Goal: Transaction & Acquisition: Purchase product/service

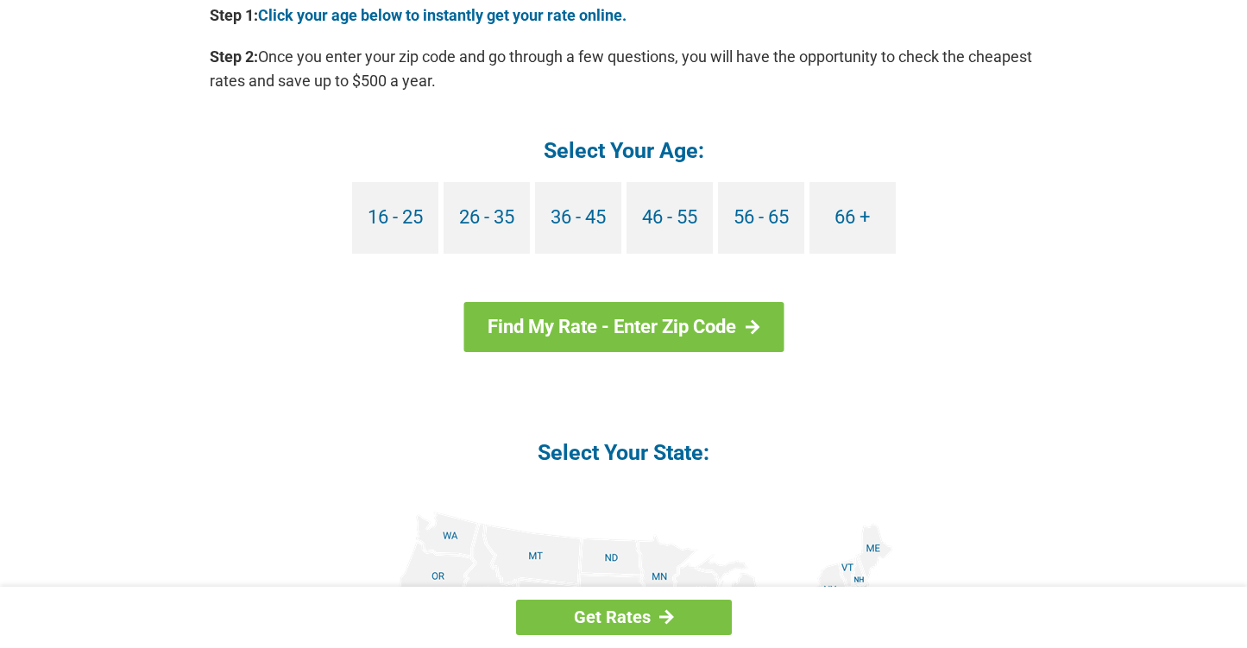
scroll to position [1645, 0]
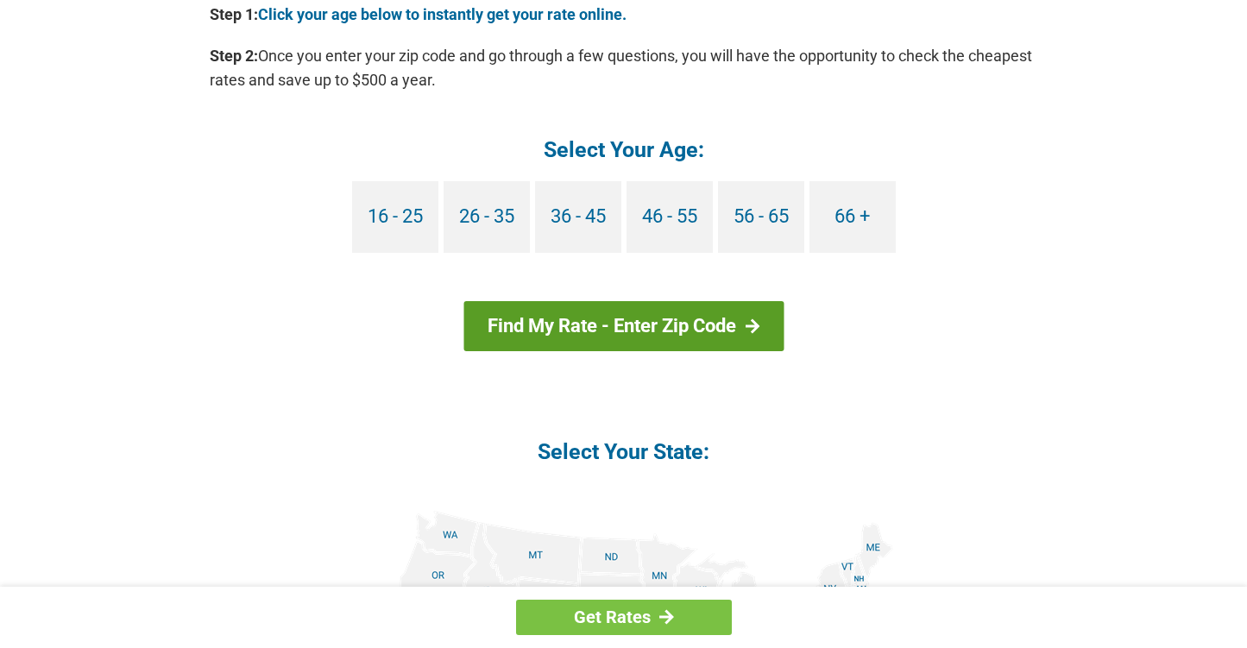
click at [753, 318] on div at bounding box center [752, 326] width 15 height 16
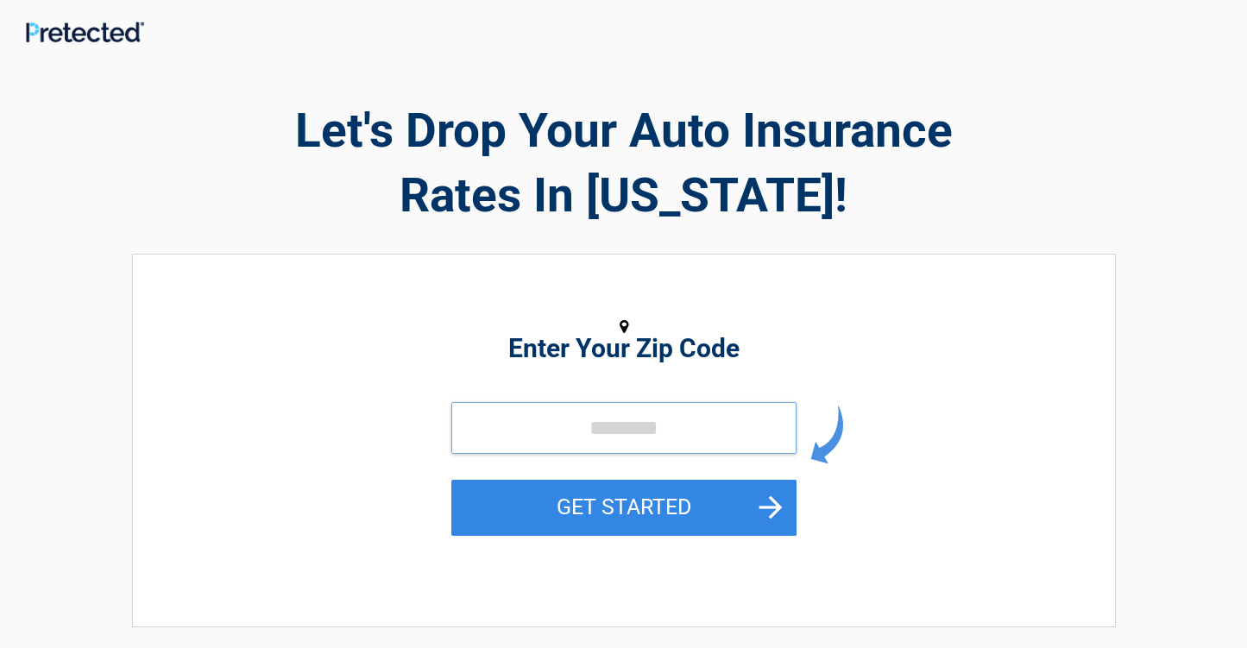
scroll to position [3, 1]
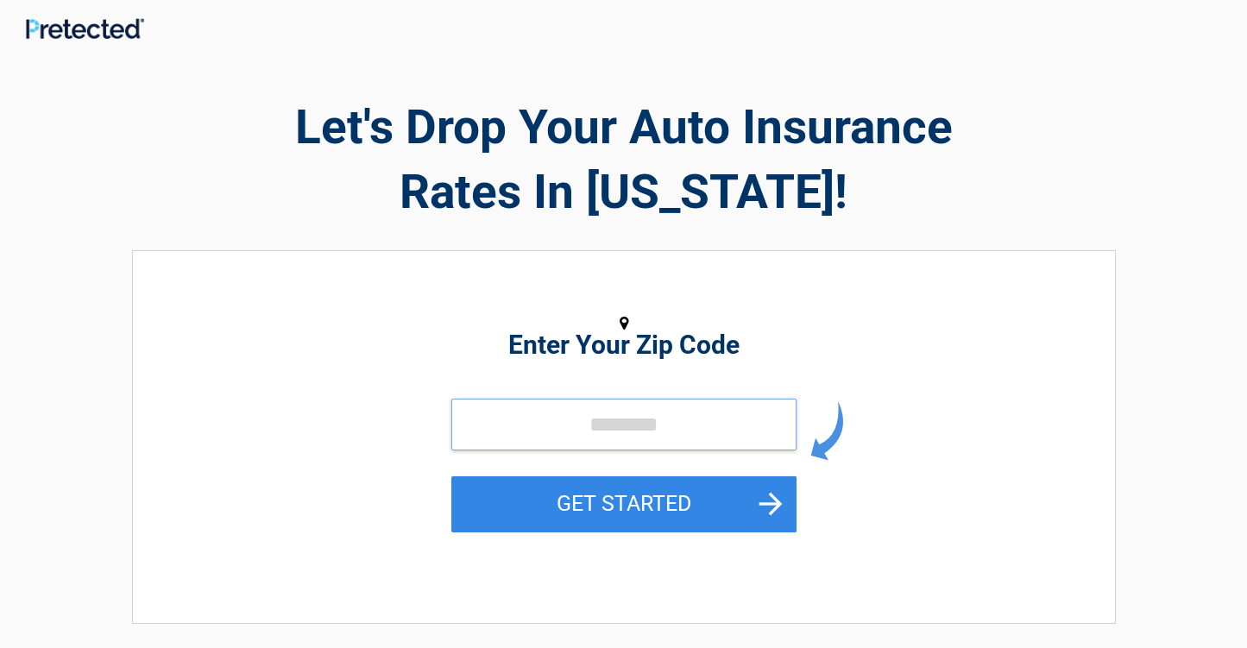
click at [502, 427] on input "tel" at bounding box center [623, 425] width 345 height 52
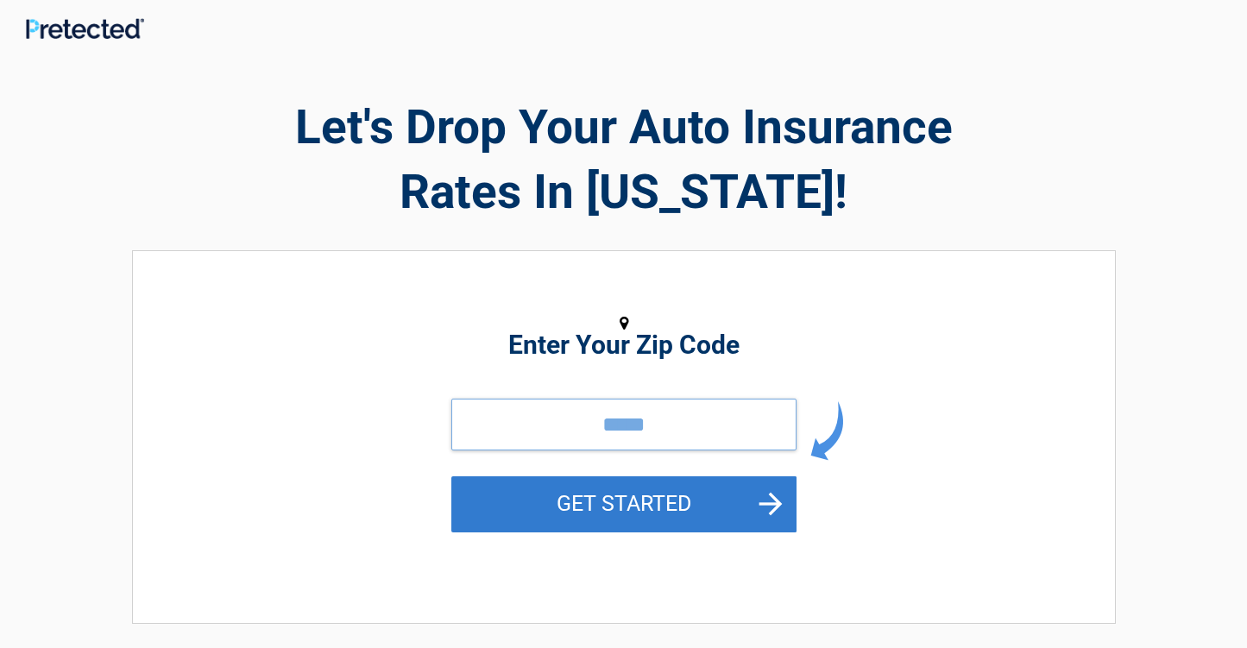
type input "*****"
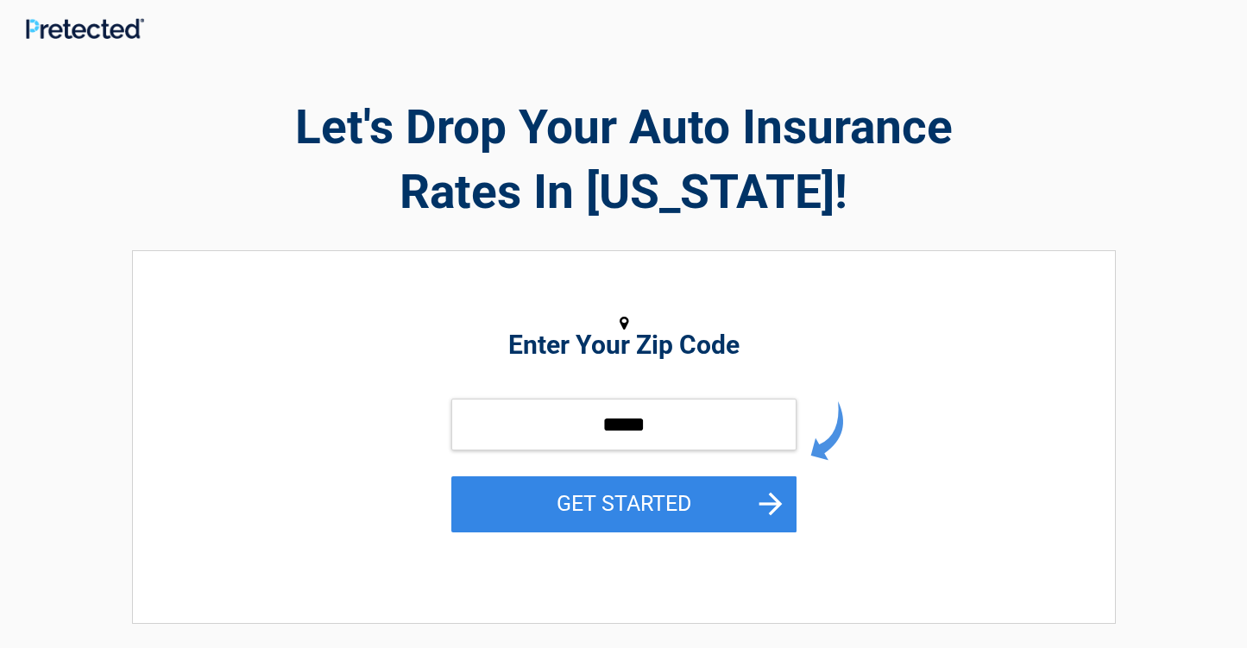
click at [755, 500] on button "GET STARTED" at bounding box center [623, 504] width 345 height 56
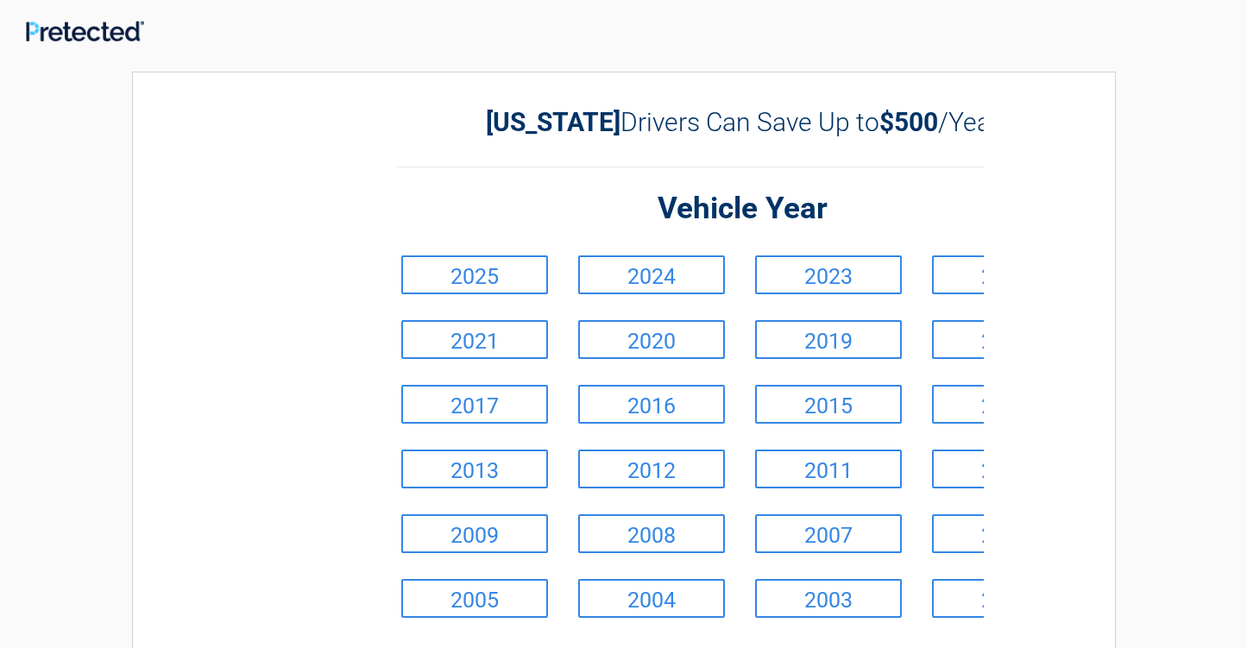
scroll to position [0, 0]
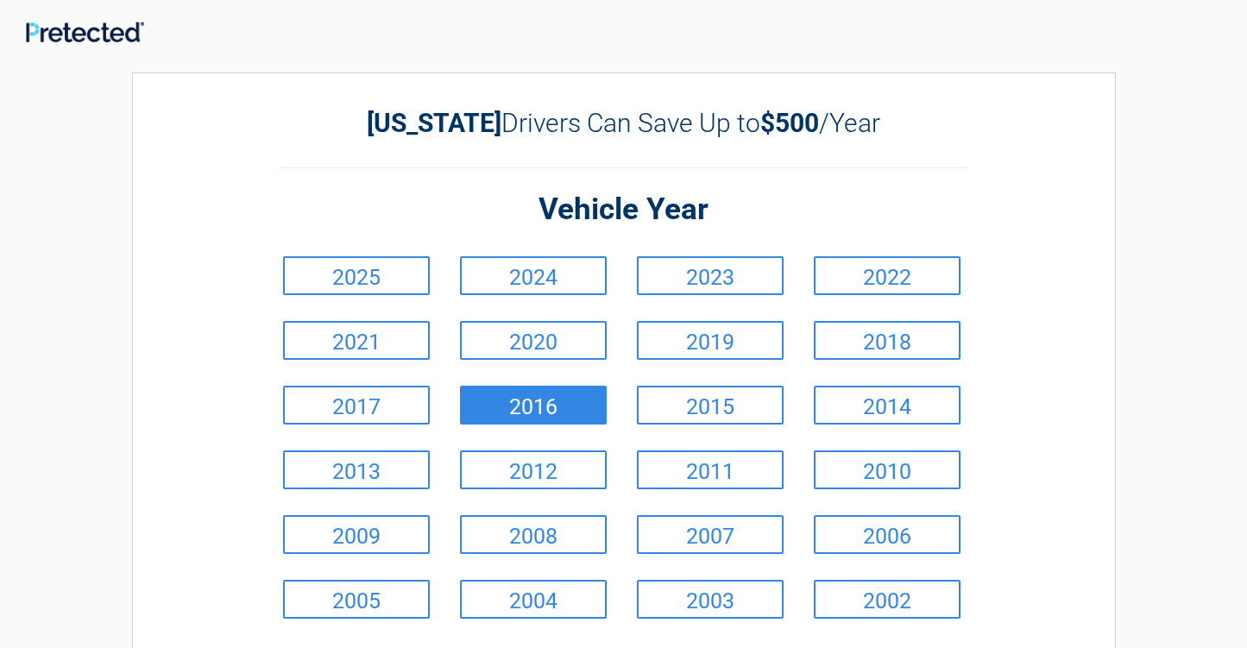
click at [542, 398] on link "2016" at bounding box center [533, 405] width 147 height 39
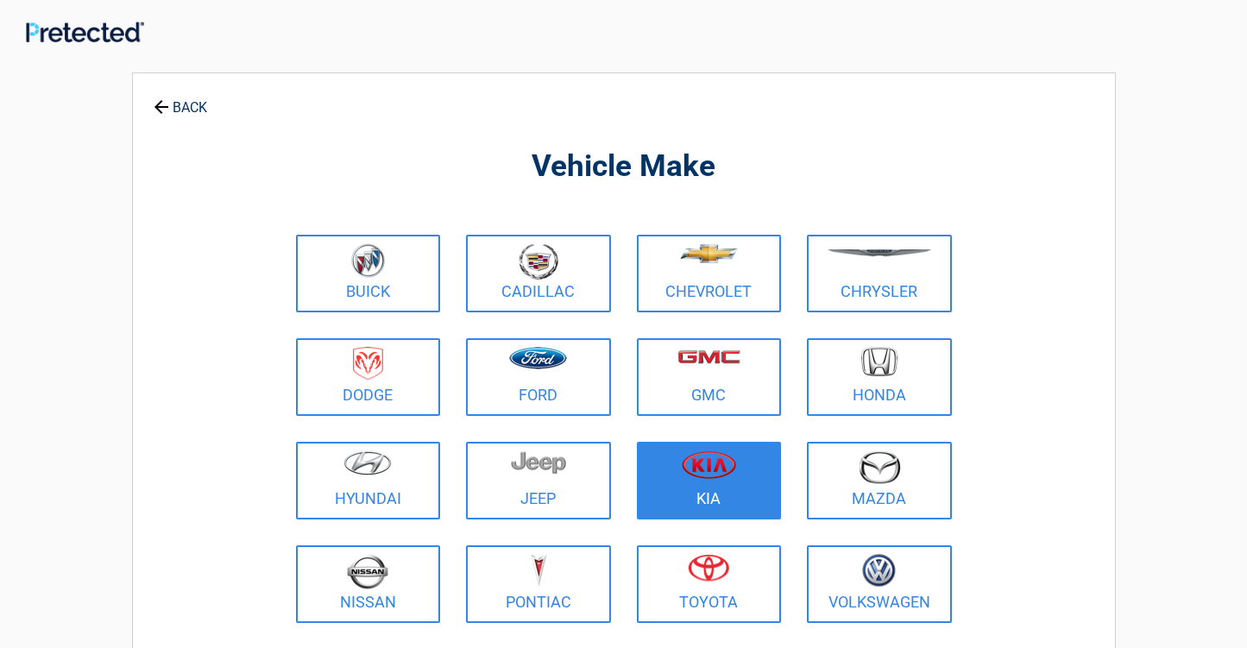
click at [739, 506] on link "Kia" at bounding box center [709, 481] width 145 height 78
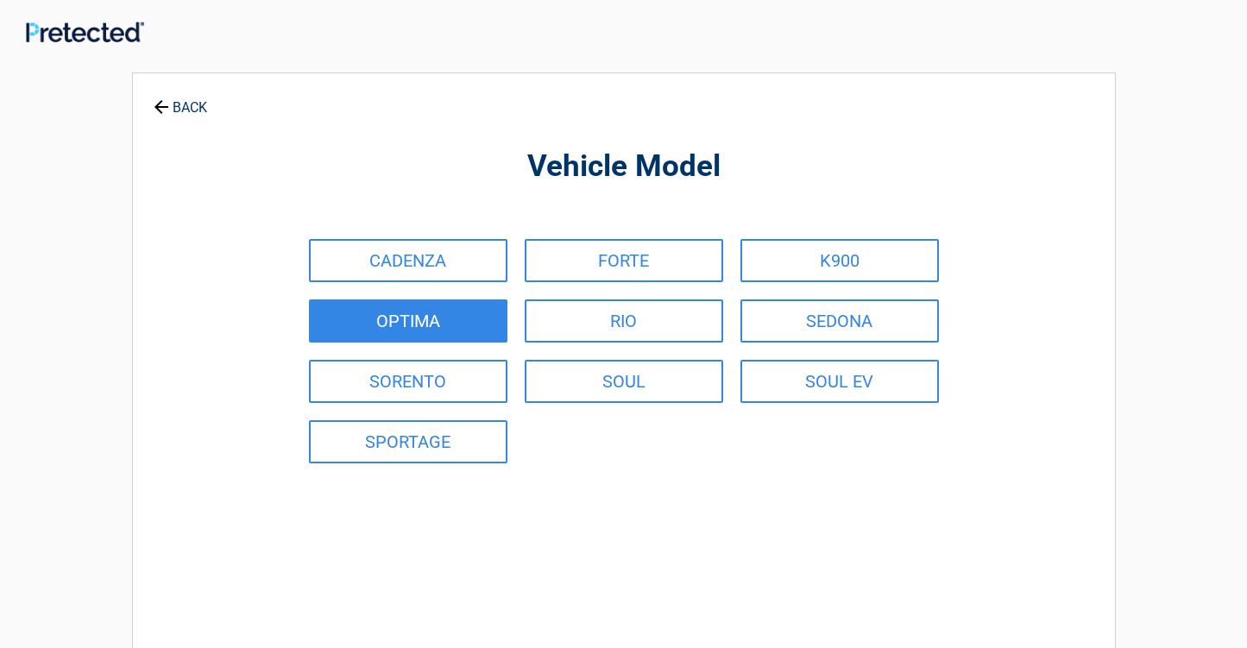
click at [448, 321] on link "OPTIMA" at bounding box center [408, 320] width 198 height 43
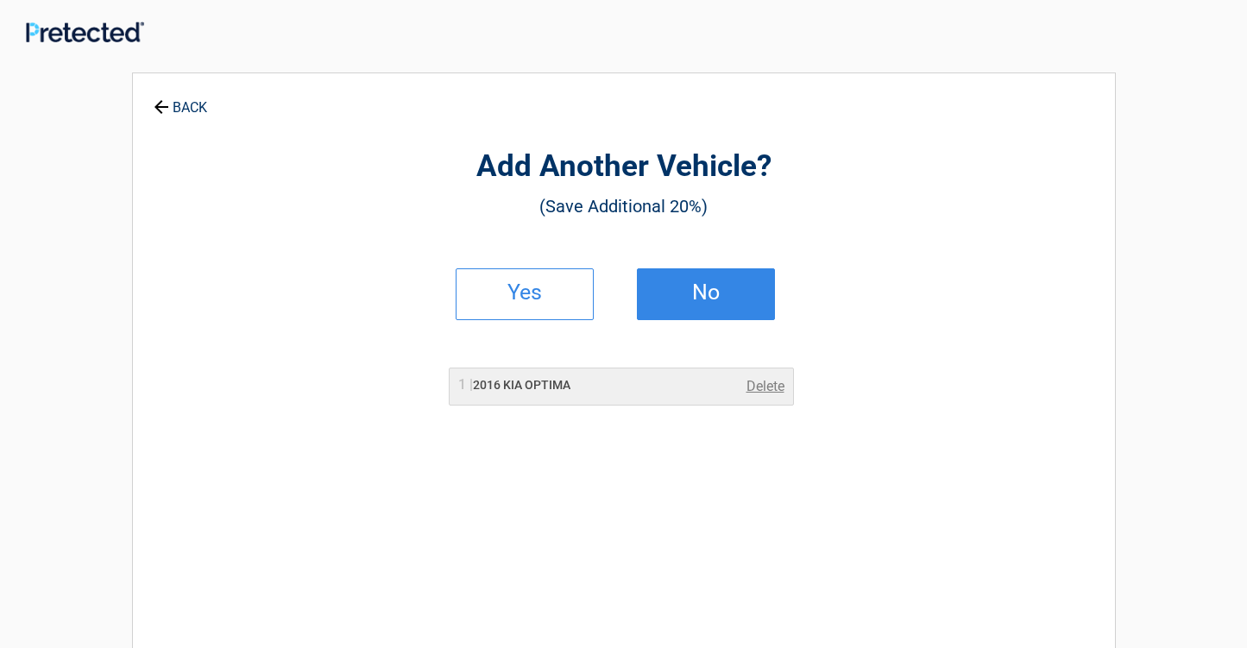
click at [685, 294] on h2 "No" at bounding box center [706, 292] width 102 height 12
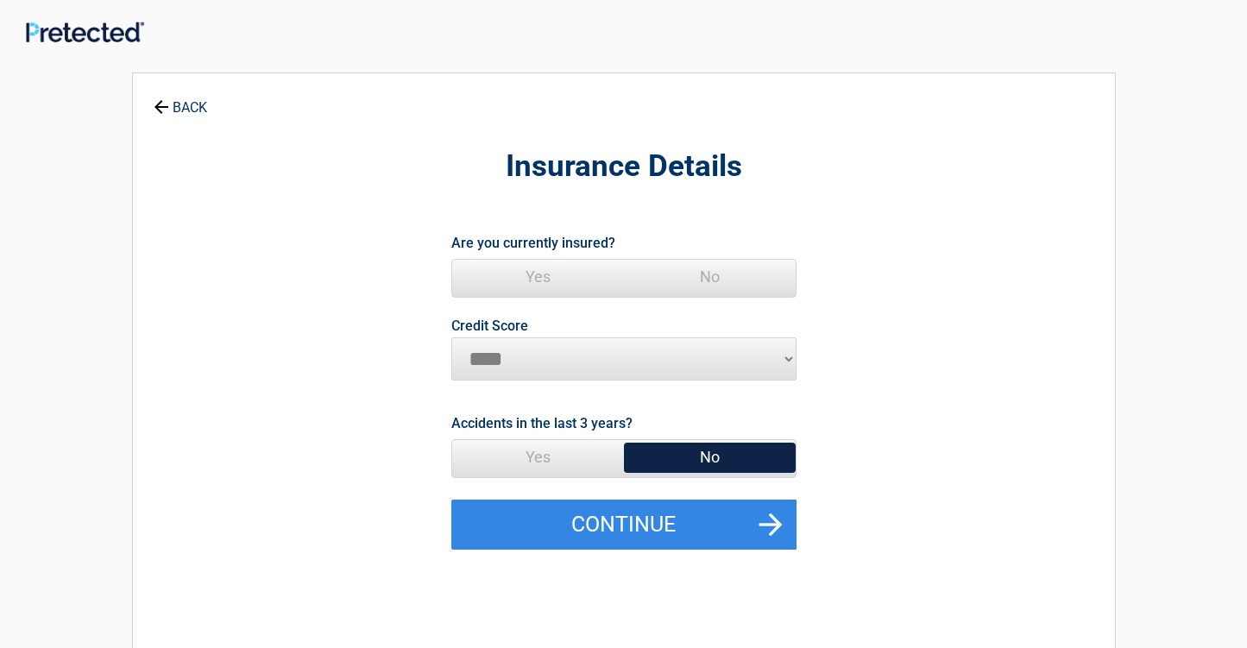
click at [535, 276] on span "Yes" at bounding box center [538, 277] width 172 height 35
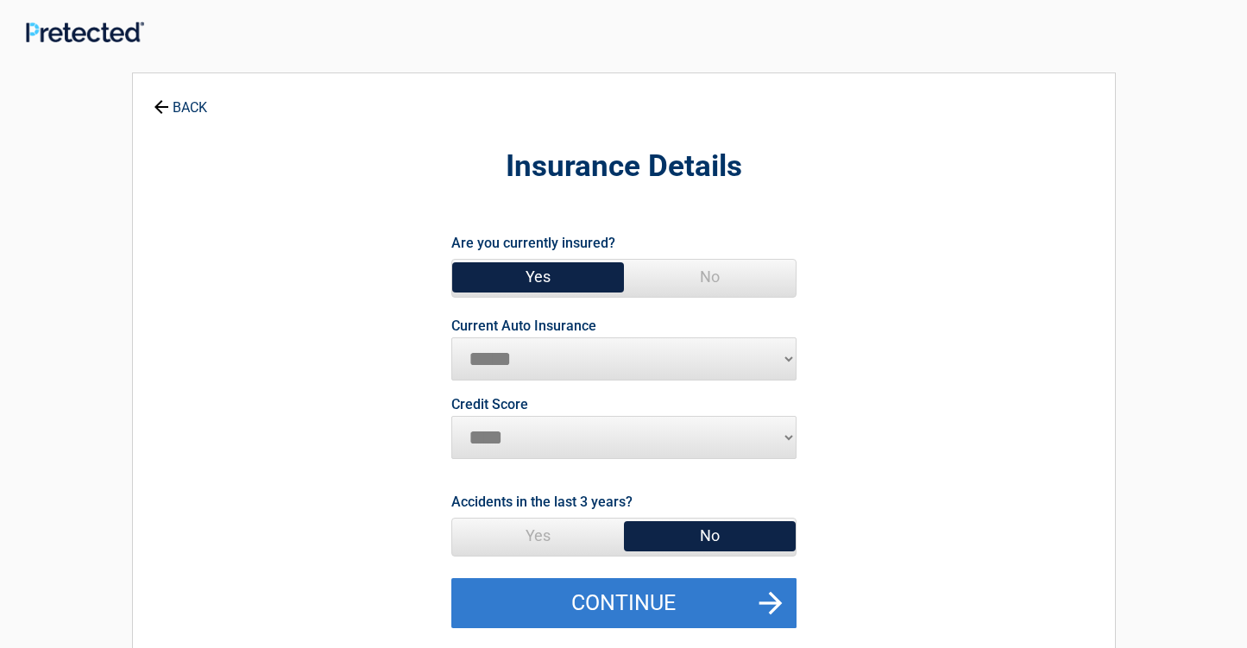
click at [773, 597] on button "Continue" at bounding box center [623, 603] width 345 height 50
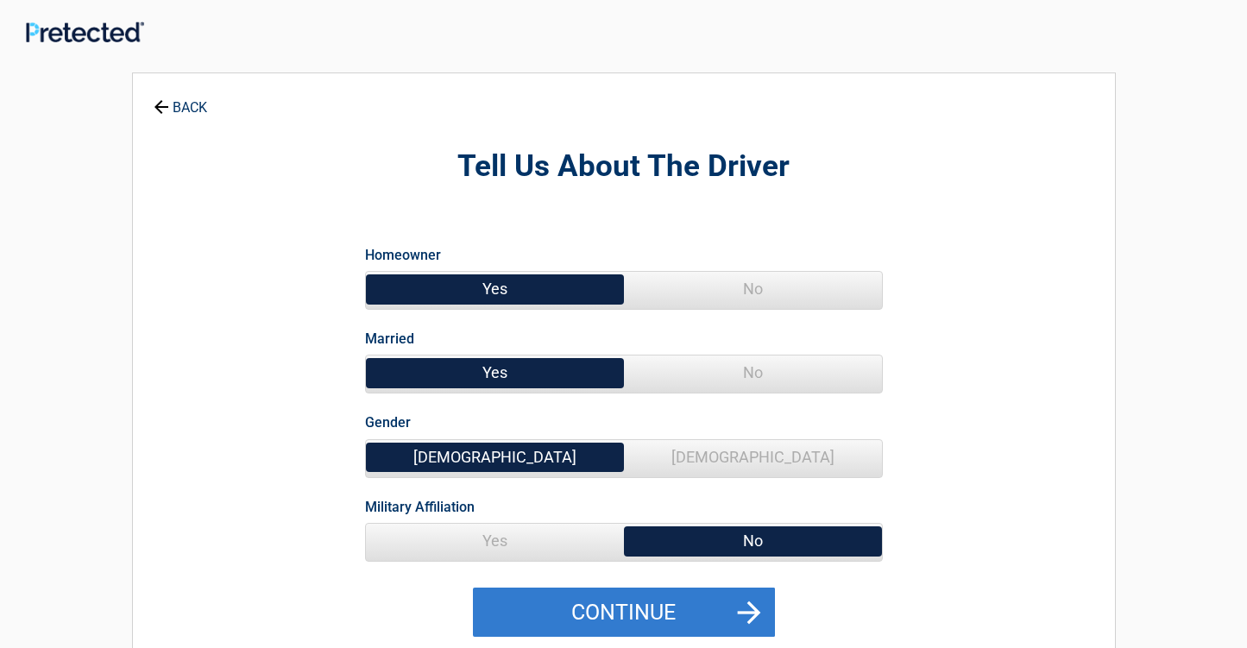
click at [751, 598] on button "Continue" at bounding box center [624, 613] width 302 height 50
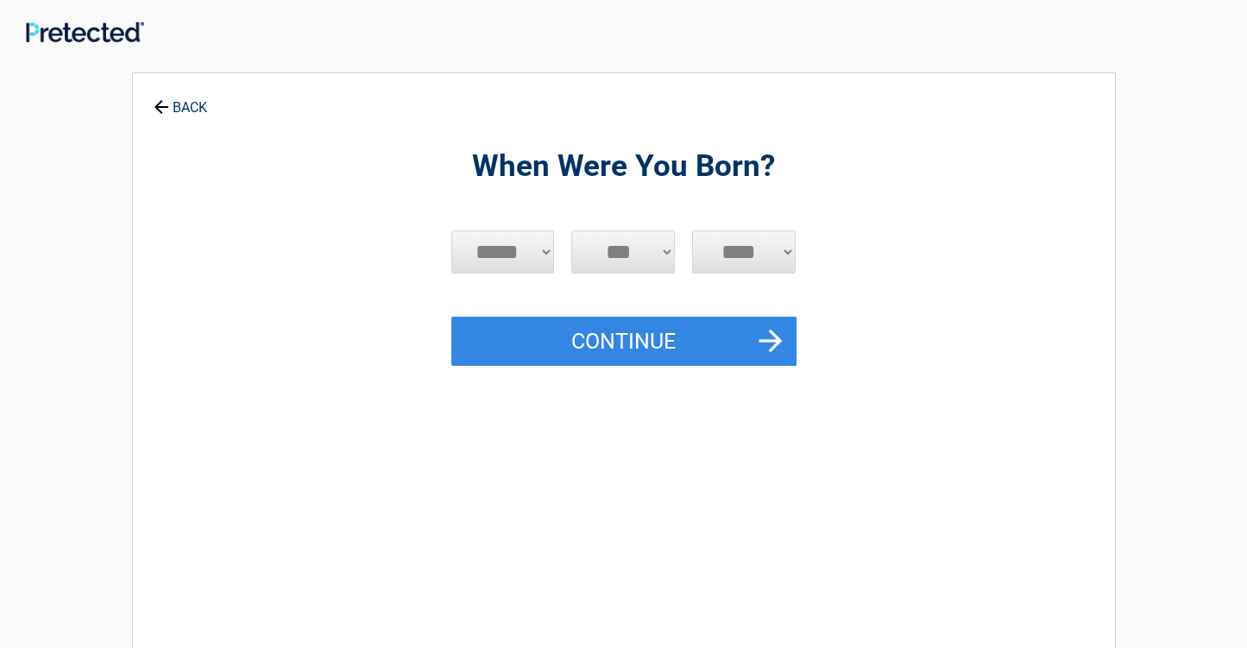
select select "*"
select select "**"
select select "****"
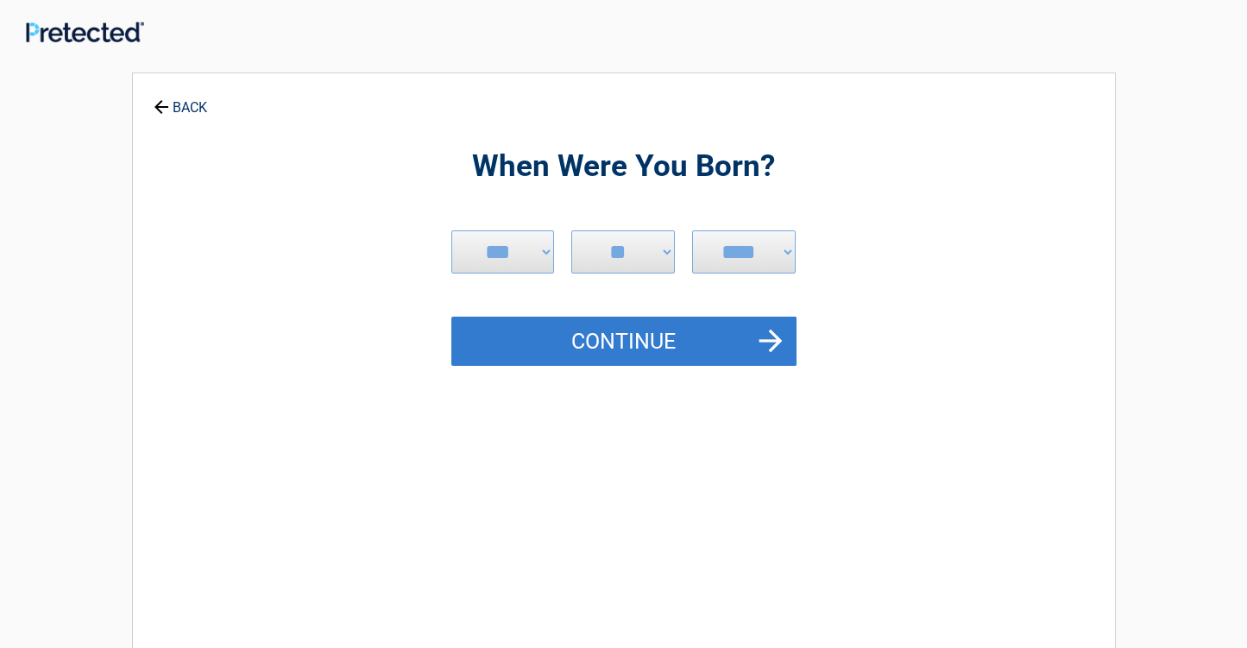
click at [778, 342] on button "Continue" at bounding box center [623, 342] width 345 height 50
